Goal: Check status: Check status

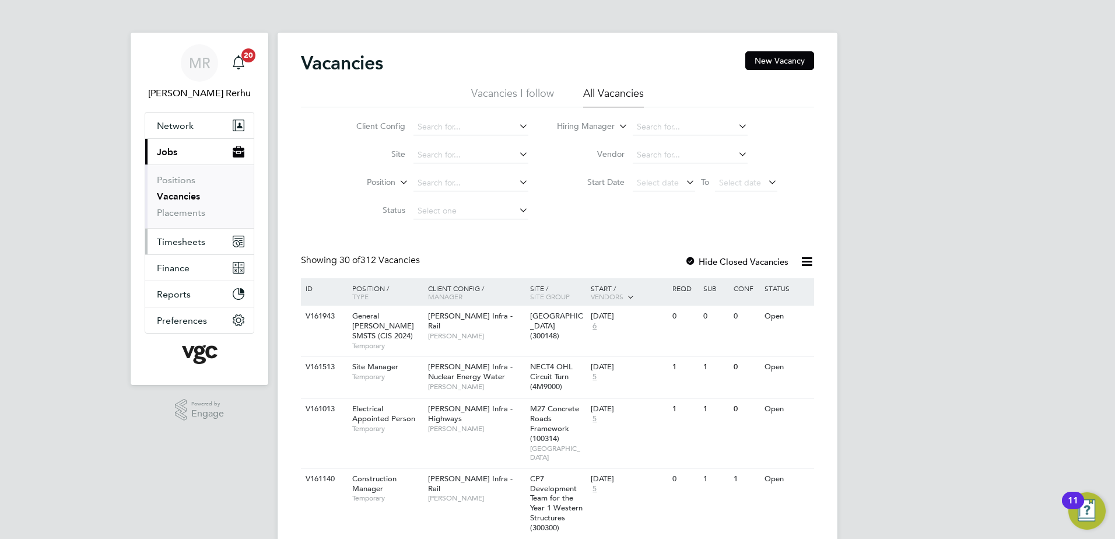
click at [173, 238] on span "Timesheets" at bounding box center [181, 241] width 48 height 11
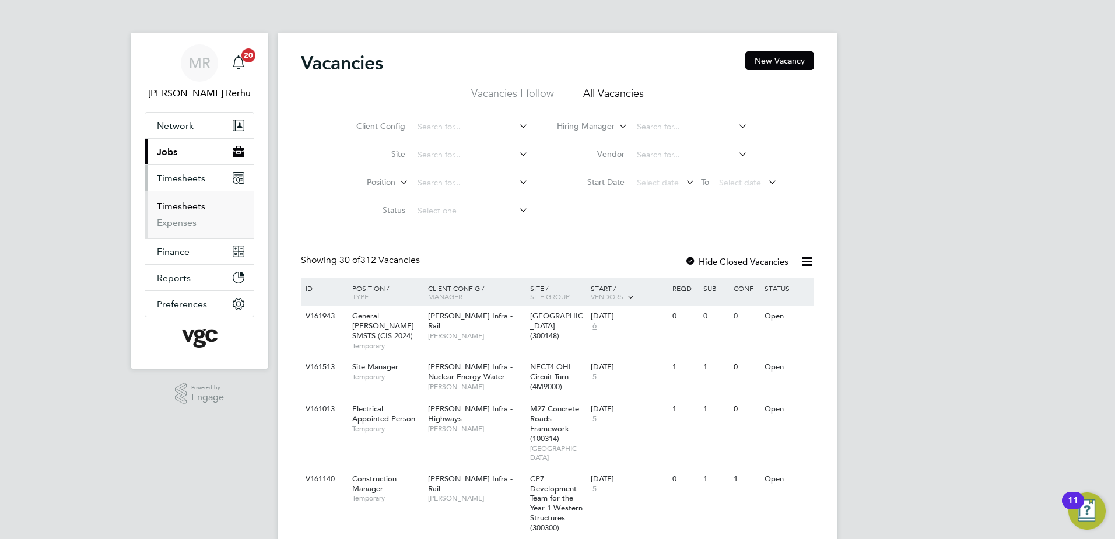
click at [181, 203] on link "Timesheets" at bounding box center [181, 206] width 48 height 11
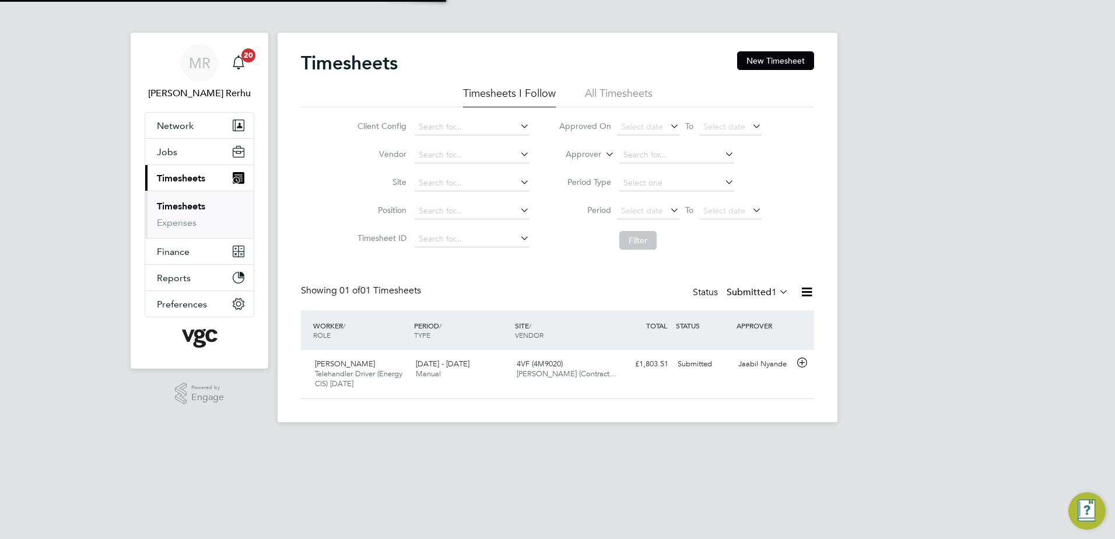
scroll to position [30, 101]
click at [727, 290] on label "Submitted 1" at bounding box center [757, 292] width 62 height 12
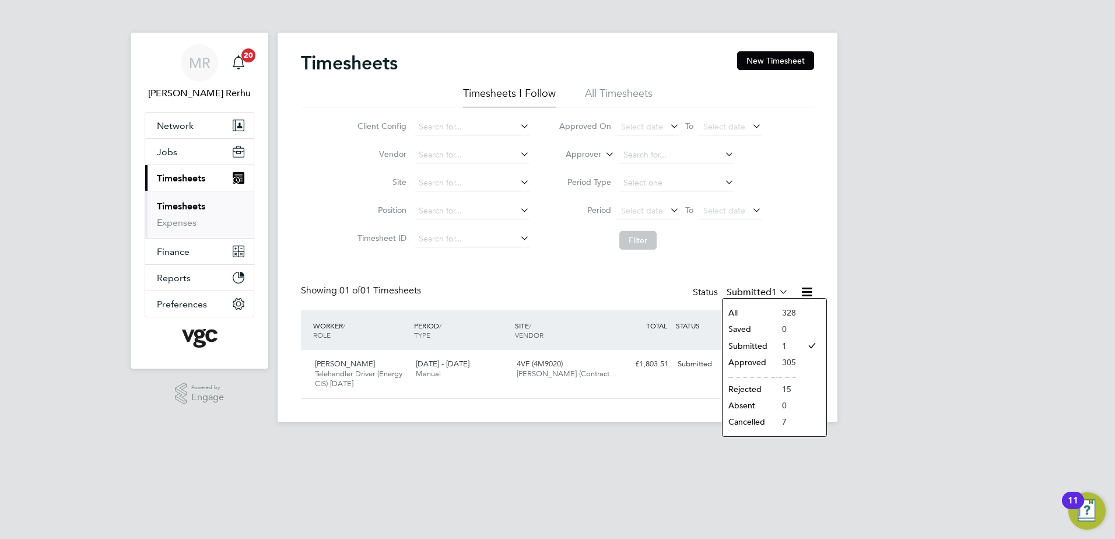
click at [788, 364] on li "305" at bounding box center [786, 362] width 20 height 16
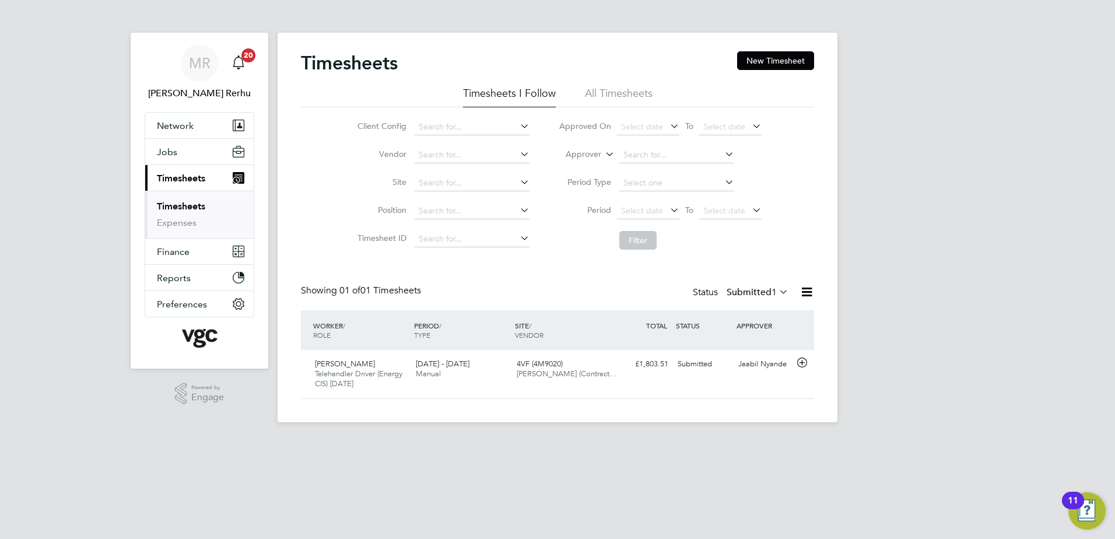
click at [777, 290] on icon at bounding box center [777, 291] width 0 height 16
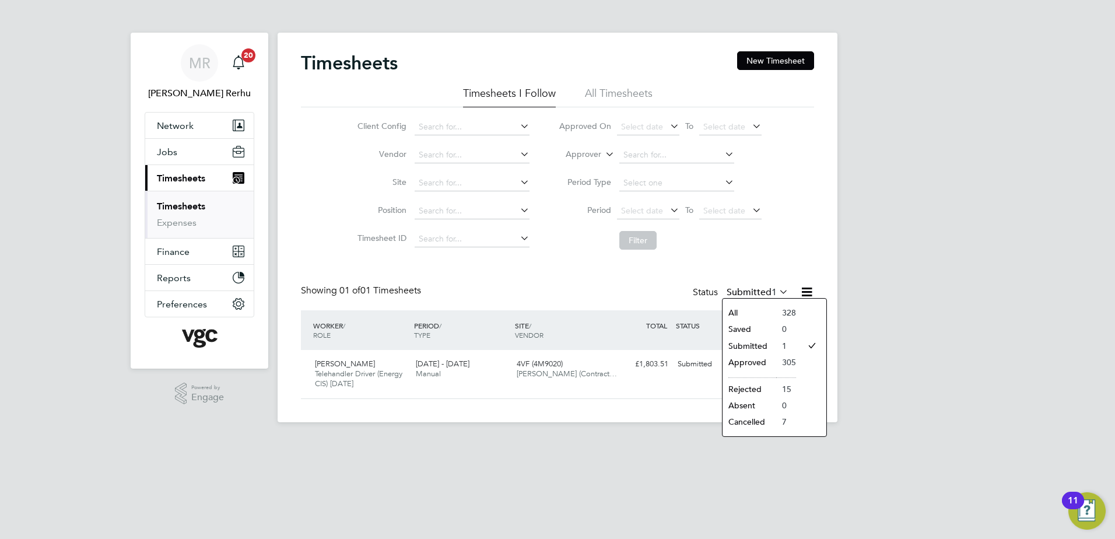
click at [750, 360] on li "Approved" at bounding box center [749, 362] width 54 height 16
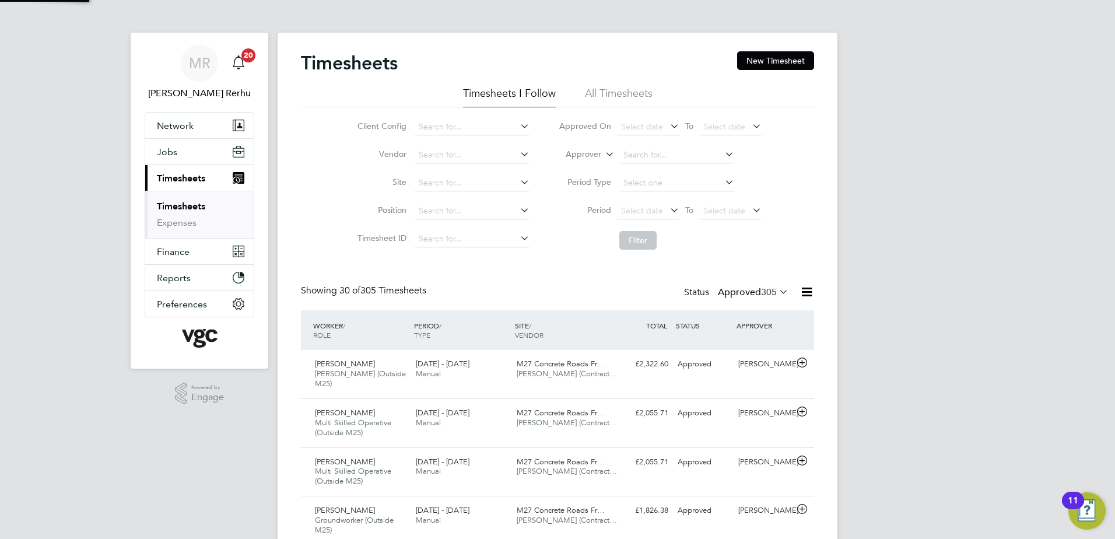
scroll to position [0, 0]
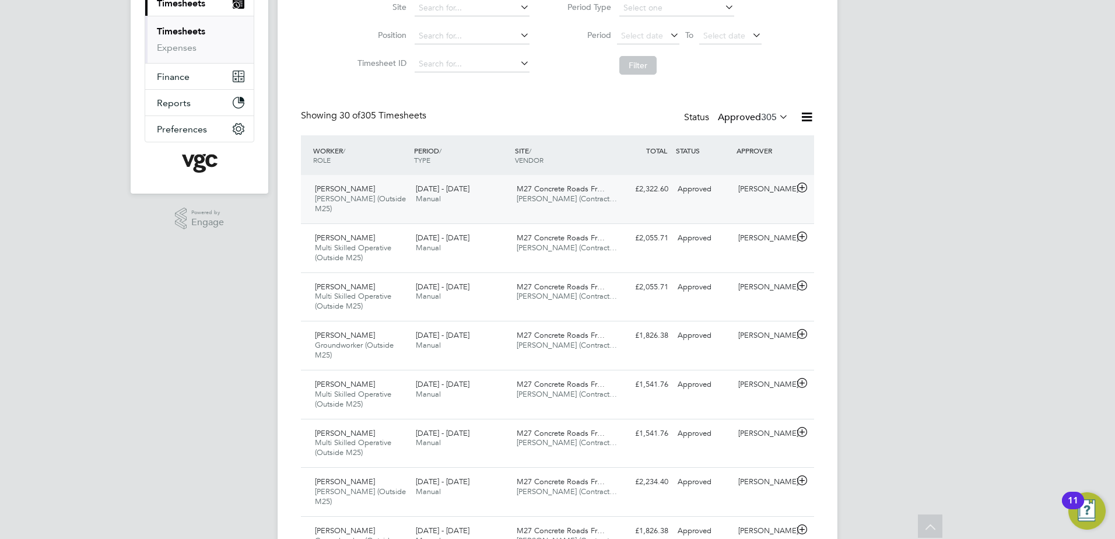
click at [684, 209] on div "[PERSON_NAME] [PERSON_NAME] (Outside M25) [DATE] - [DATE] [DATE] - [DATE] Manua…" at bounding box center [557, 199] width 513 height 48
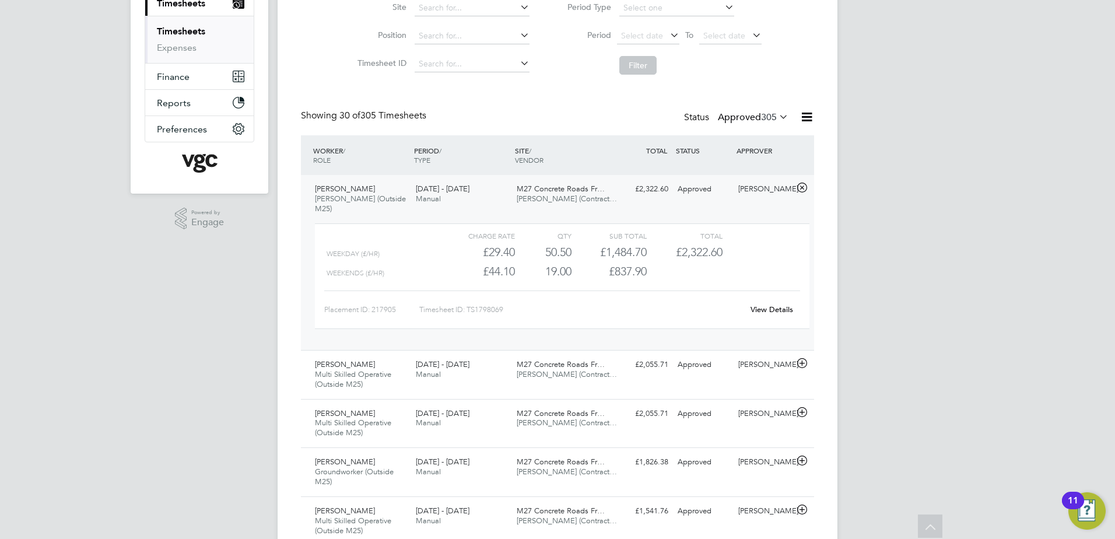
click at [761, 304] on link "View Details" at bounding box center [771, 309] width 43 height 10
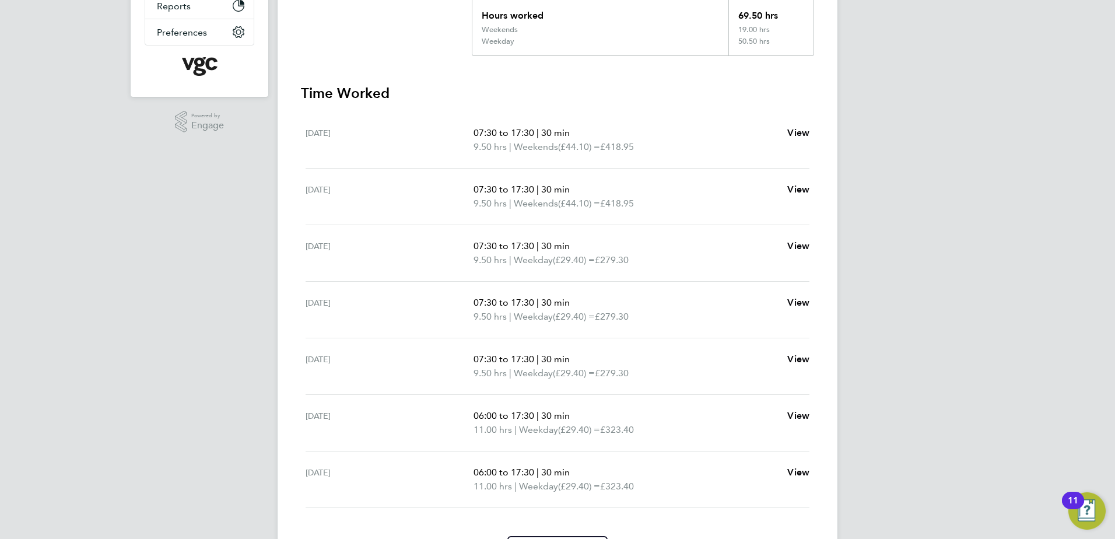
scroll to position [292, 0]
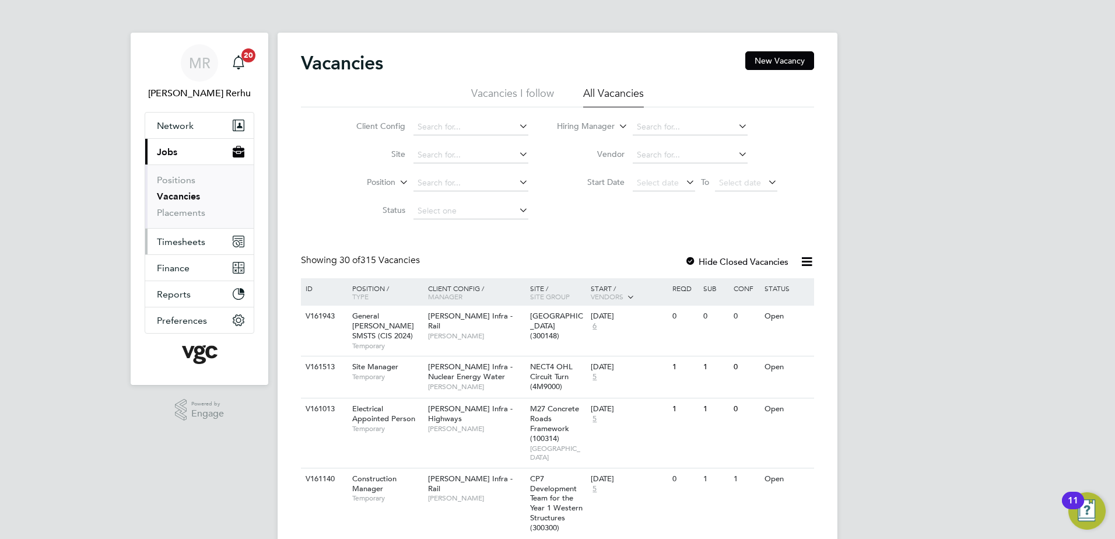
click at [201, 239] on span "Timesheets" at bounding box center [181, 241] width 48 height 11
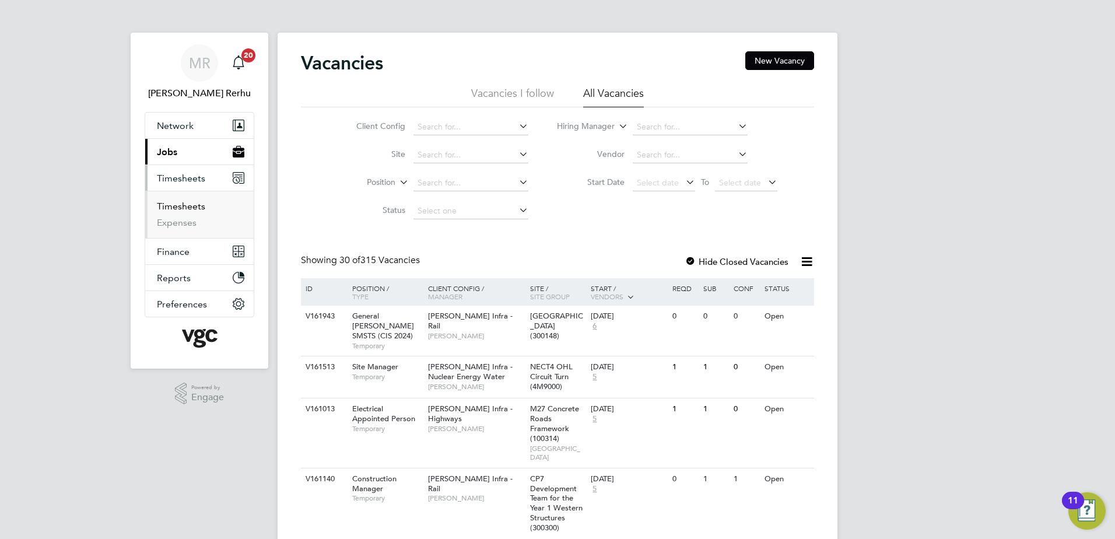
click at [184, 206] on link "Timesheets" at bounding box center [181, 206] width 48 height 11
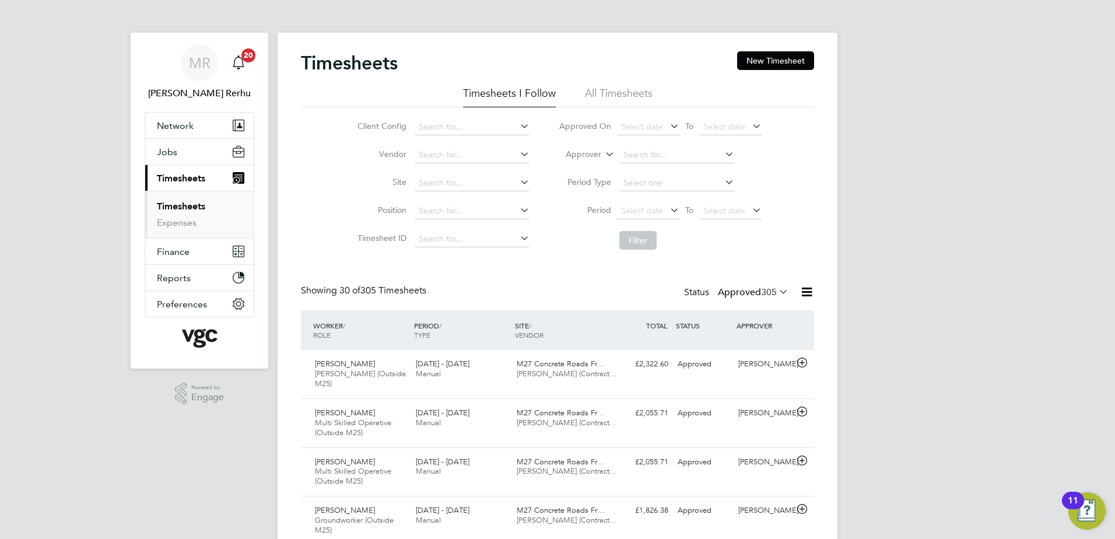
click at [742, 289] on label "Approved 305" at bounding box center [753, 292] width 71 height 12
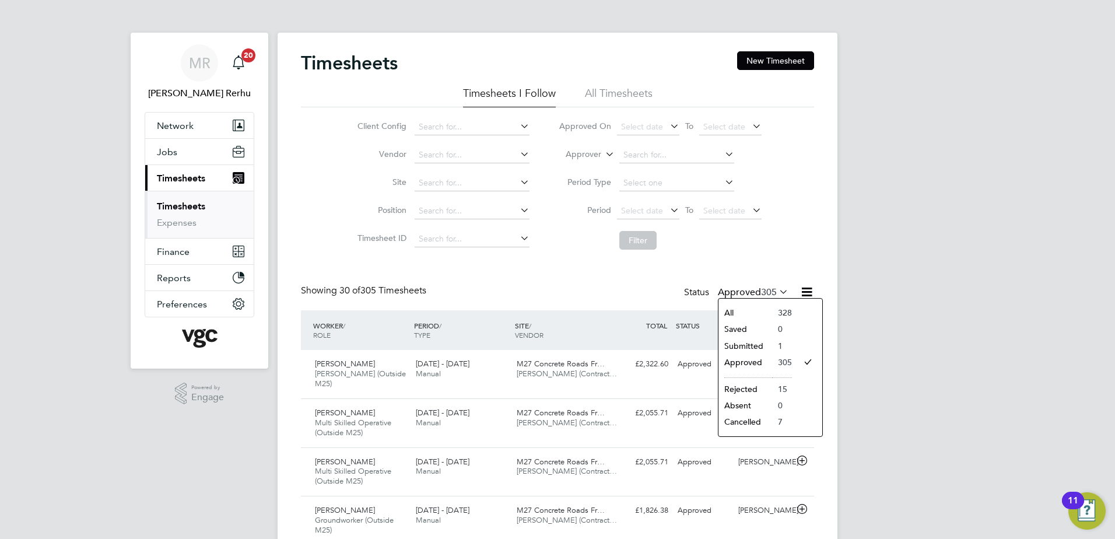
click at [742, 344] on li "Submitted" at bounding box center [745, 346] width 54 height 16
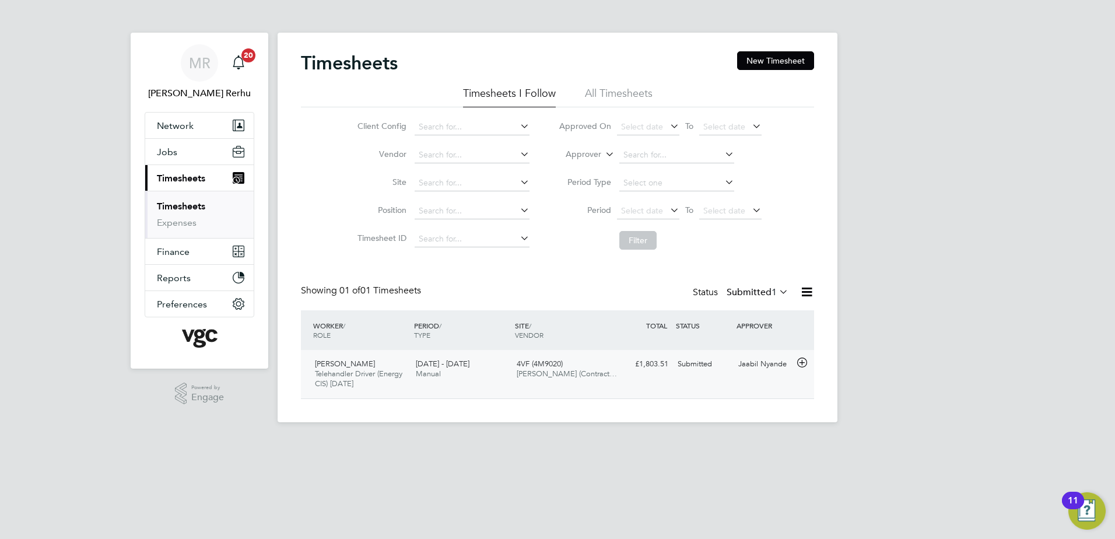
click at [571, 357] on div "4VF (4M9020) V.G.Clements (Contract…" at bounding box center [562, 368] width 101 height 29
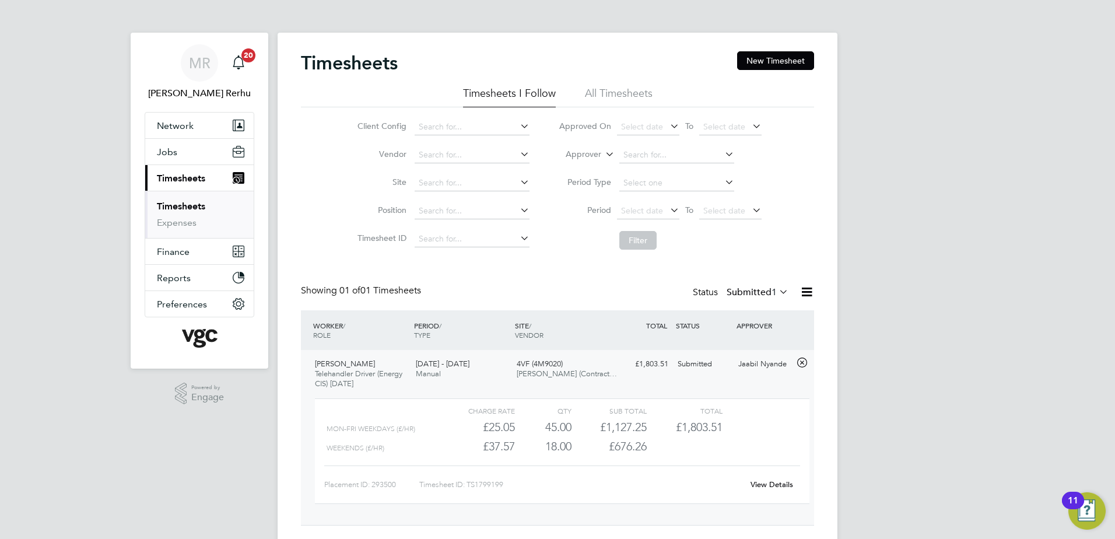
click at [770, 490] on div "View Details" at bounding box center [771, 484] width 57 height 19
click at [764, 483] on link "View Details" at bounding box center [771, 484] width 43 height 10
